Goal: Task Accomplishment & Management: Manage account settings

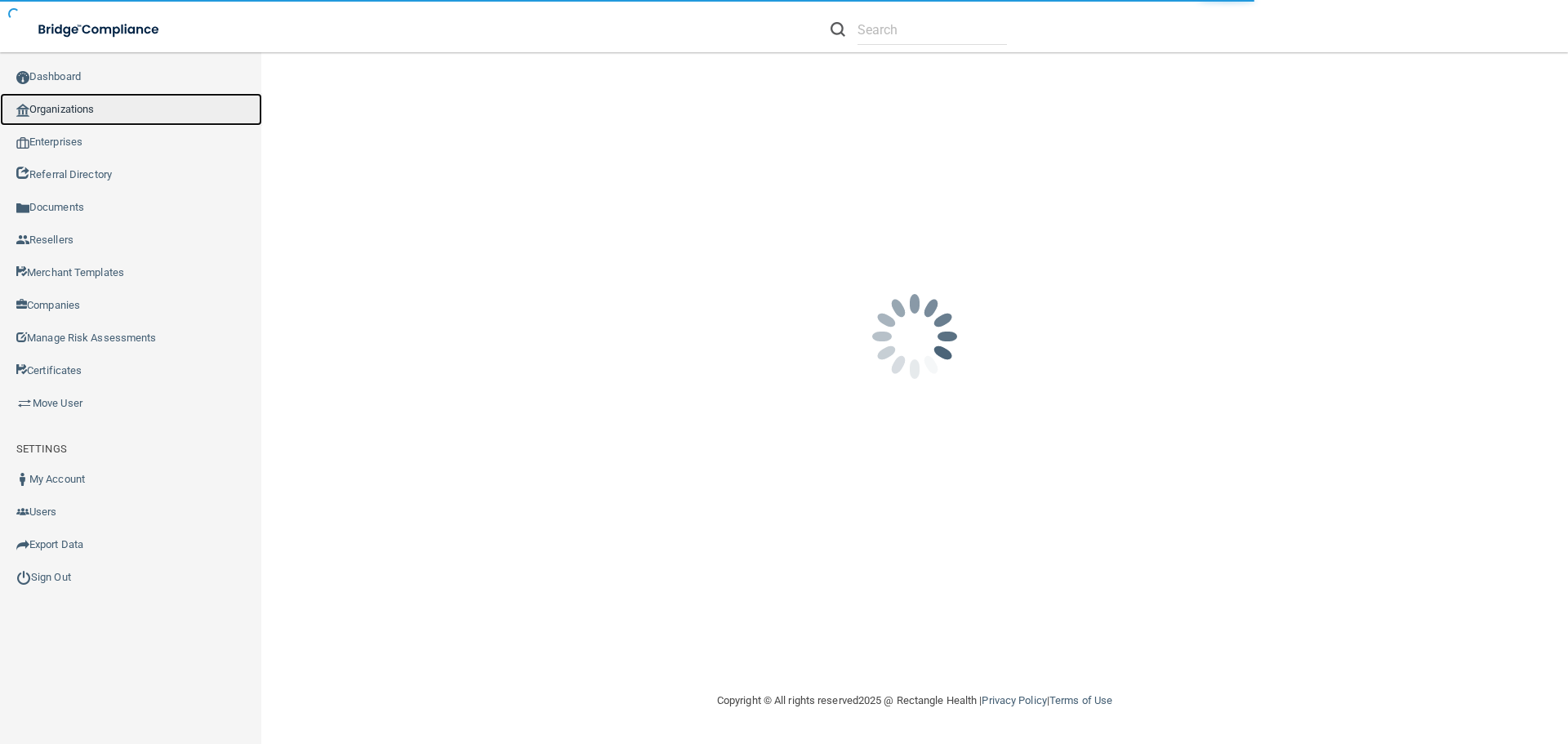
click at [117, 93] on link "Organizations" at bounding box center [131, 109] width 262 height 33
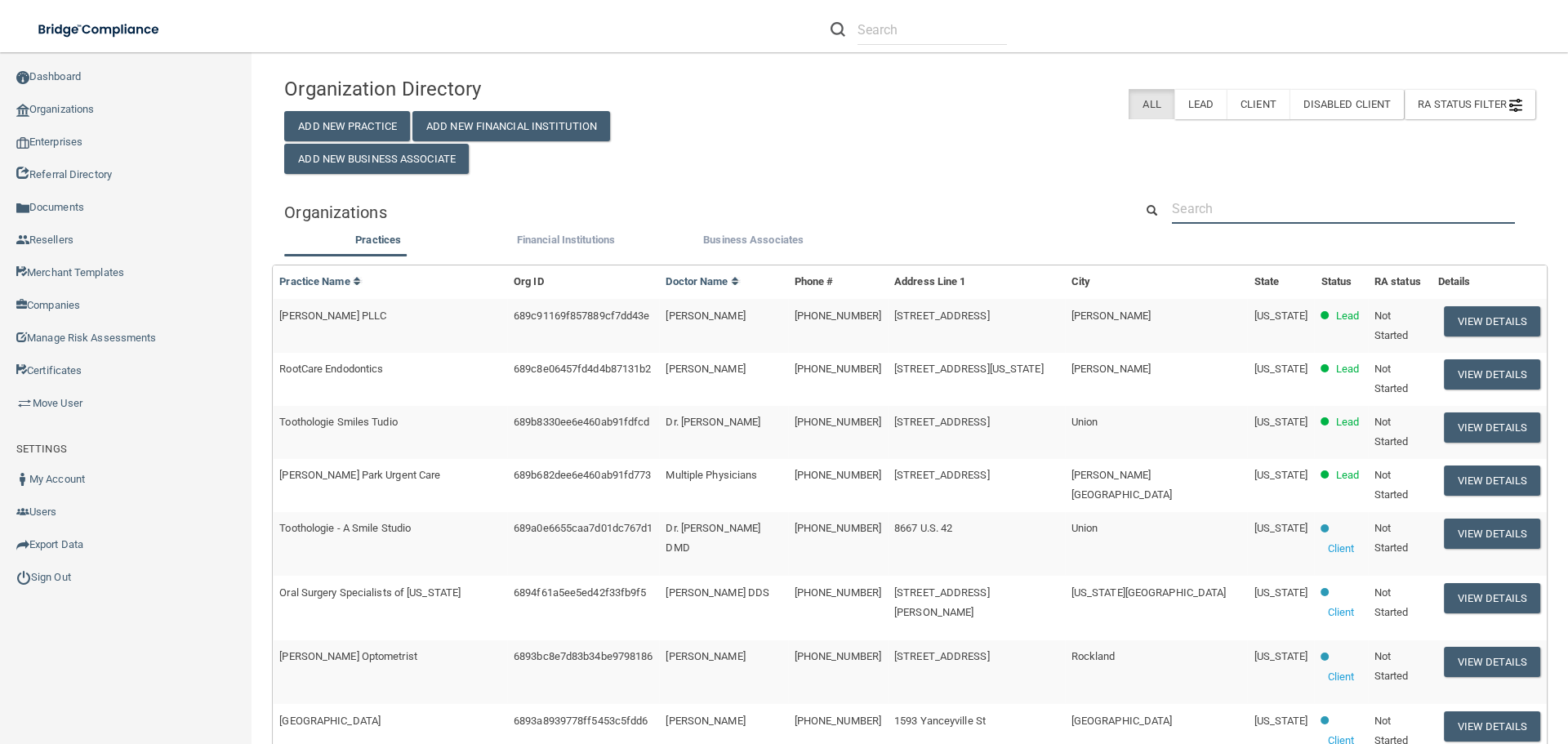
drag, startPoint x: 1192, startPoint y: 201, endPoint x: 1199, endPoint y: 206, distance: 8.6
click at [1192, 201] on input "text" at bounding box center [1343, 208] width 343 height 31
paste input "Eastlake Family Medical Clinic"
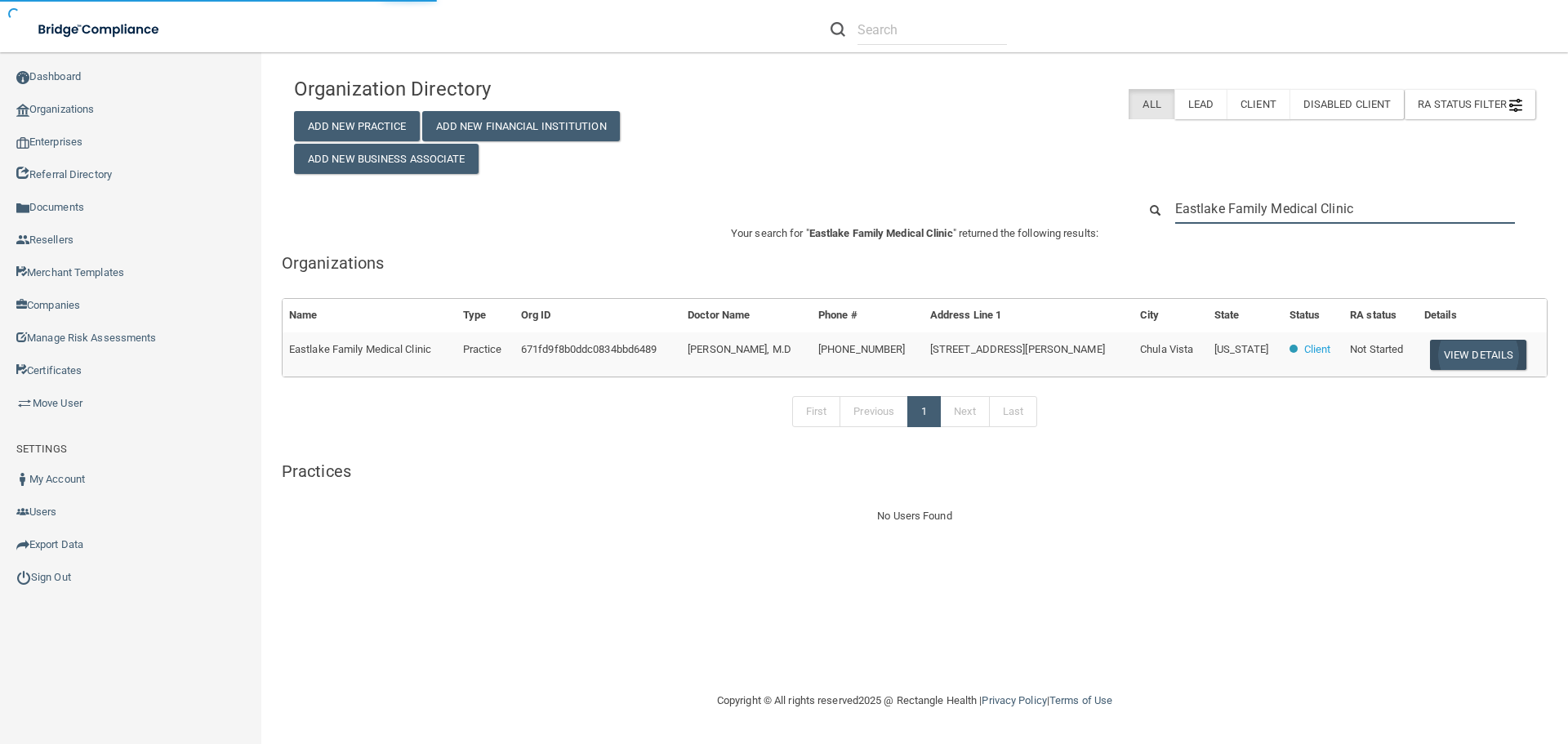
type input "Eastlake Family Medical Clinic"
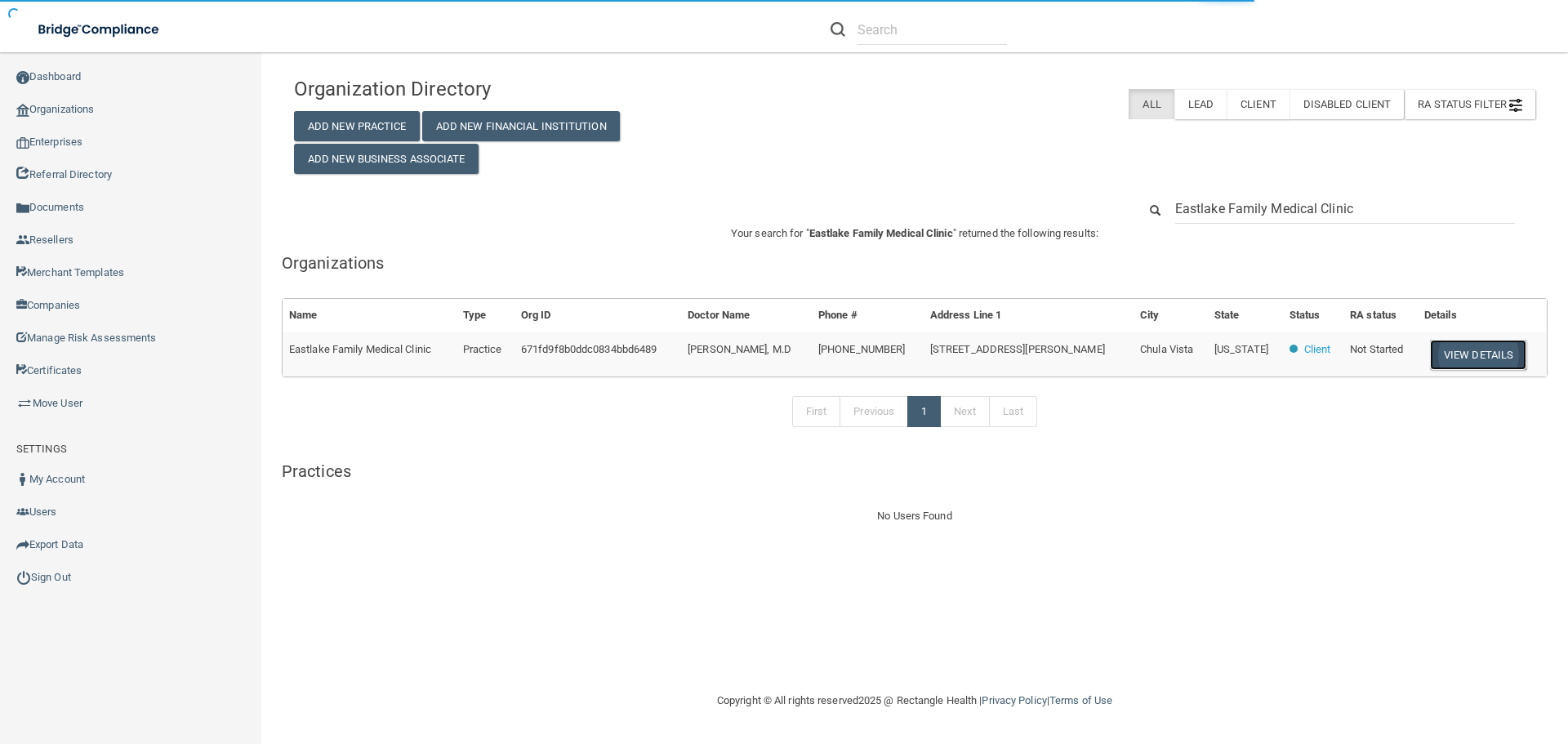
click at [1494, 348] on button "View Details" at bounding box center [1478, 355] width 97 height 31
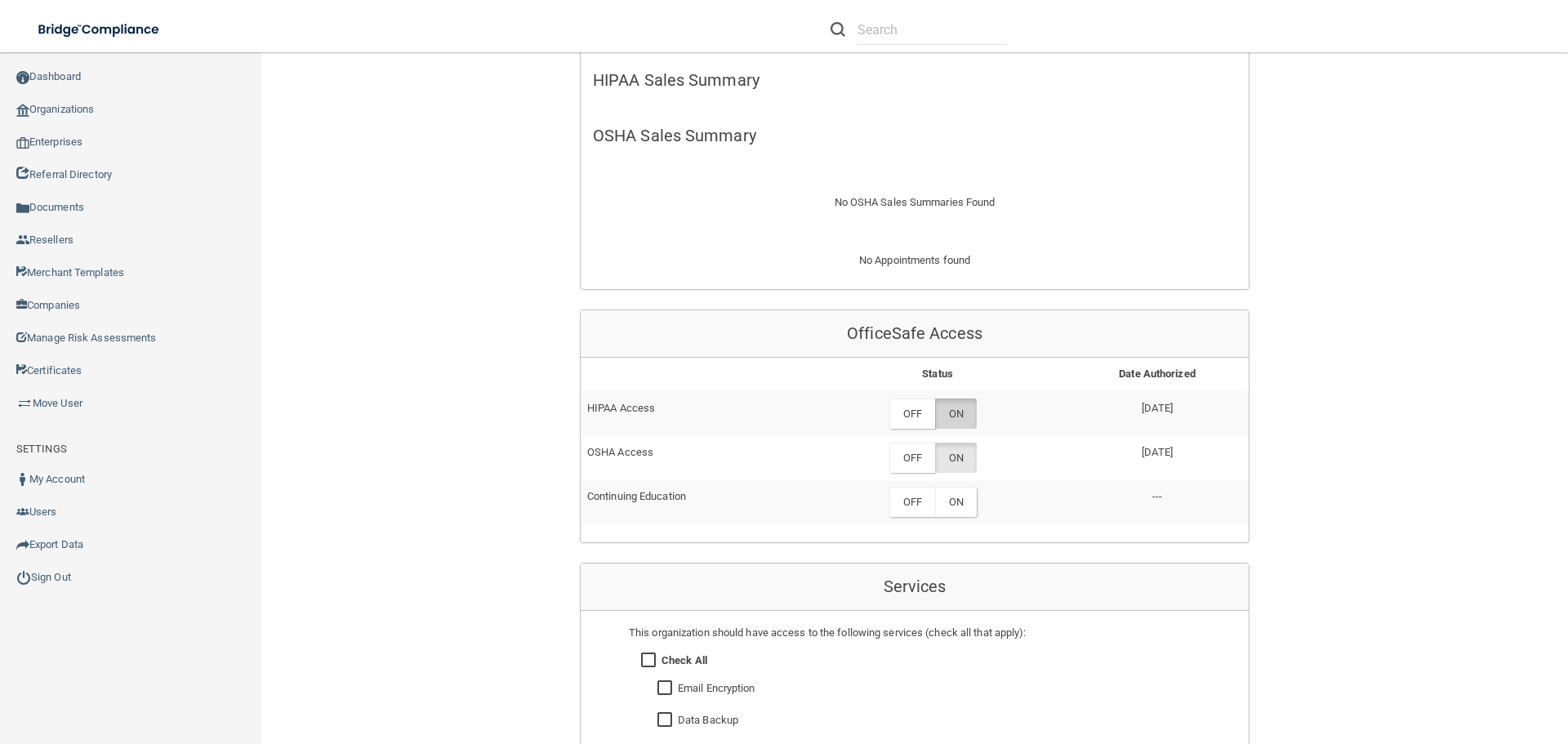
scroll to position [489, 0]
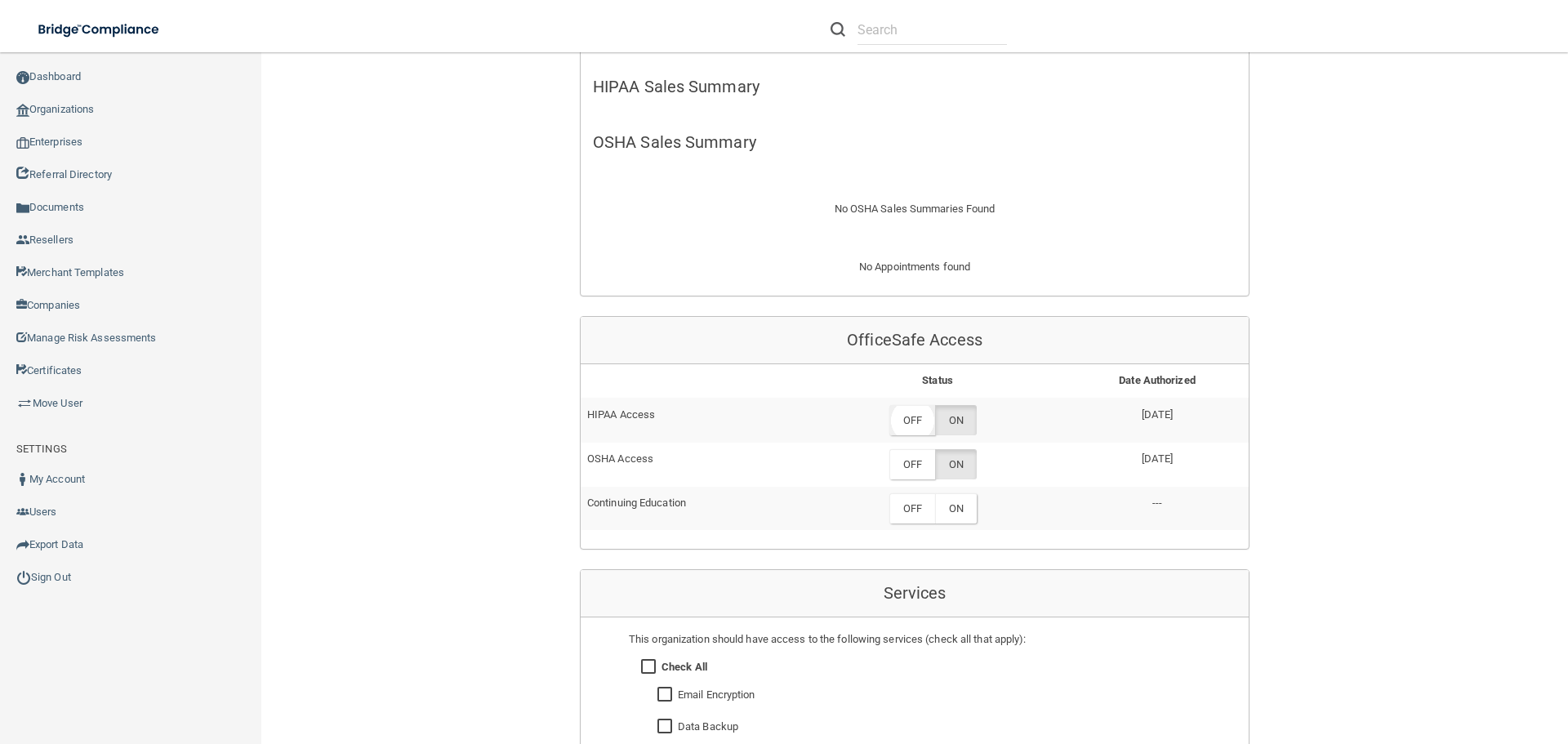
click at [908, 422] on label "OFF" at bounding box center [911, 420] width 46 height 31
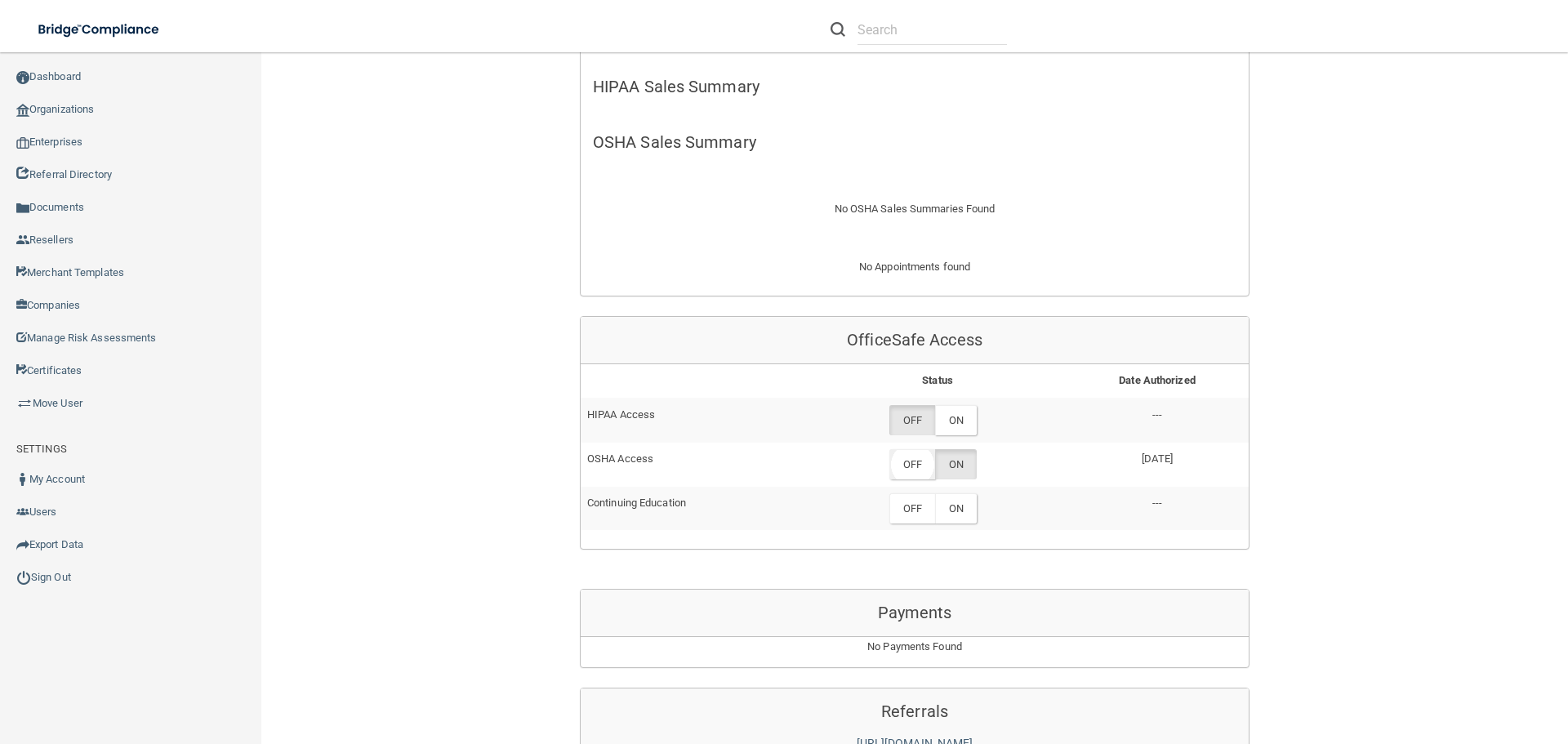
click at [917, 460] on label "OFF" at bounding box center [911, 464] width 46 height 31
